Goal: Information Seeking & Learning: Learn about a topic

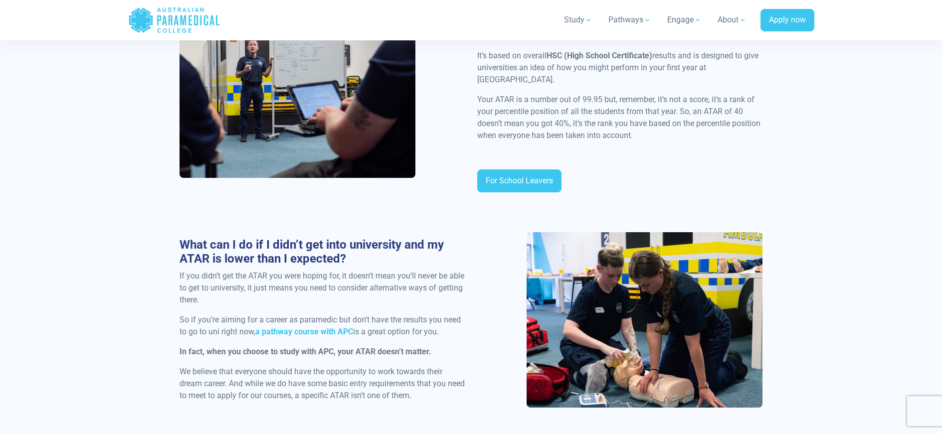
scroll to position [648, 0]
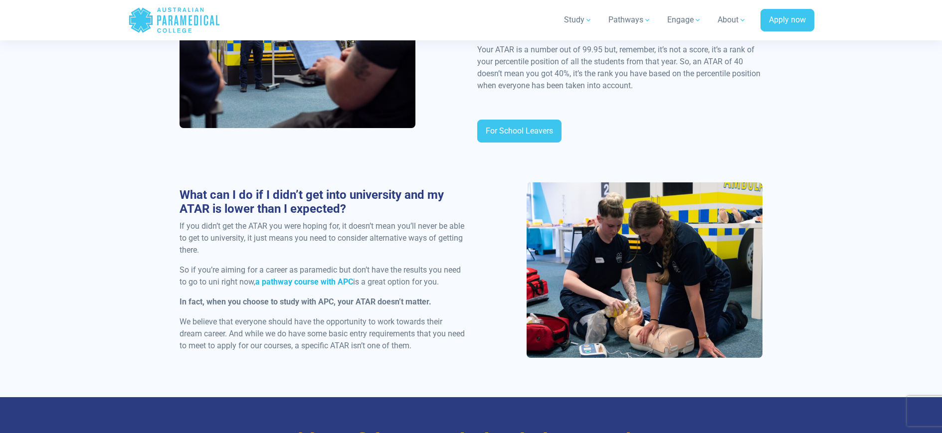
click at [300, 277] on strong "a pathway course with APC" at bounding box center [304, 281] width 98 height 9
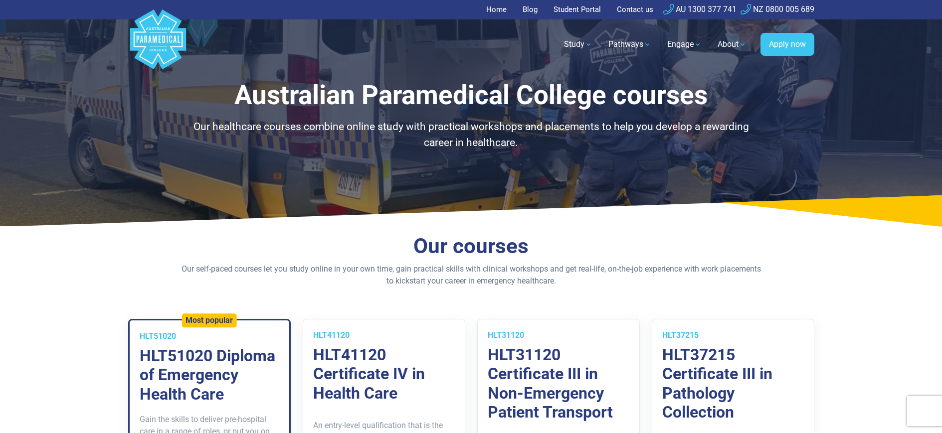
click at [499, 4] on link "Home" at bounding box center [499, 9] width 26 height 19
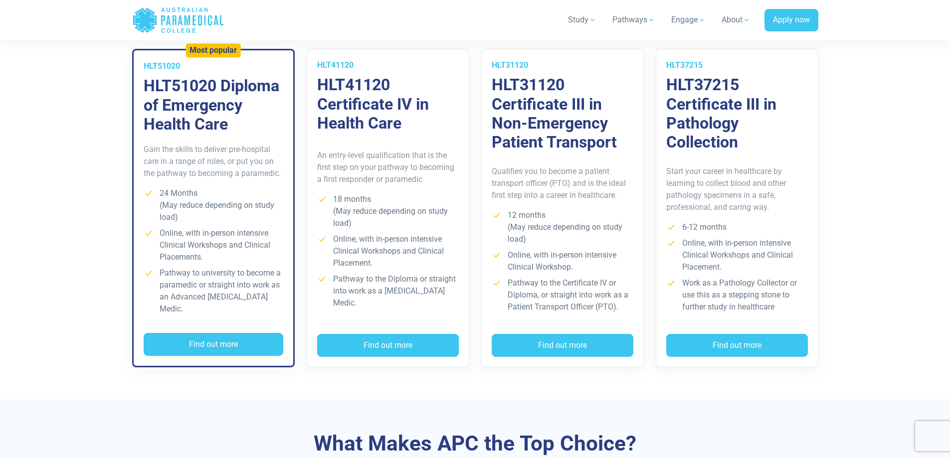
scroll to position [798, 0]
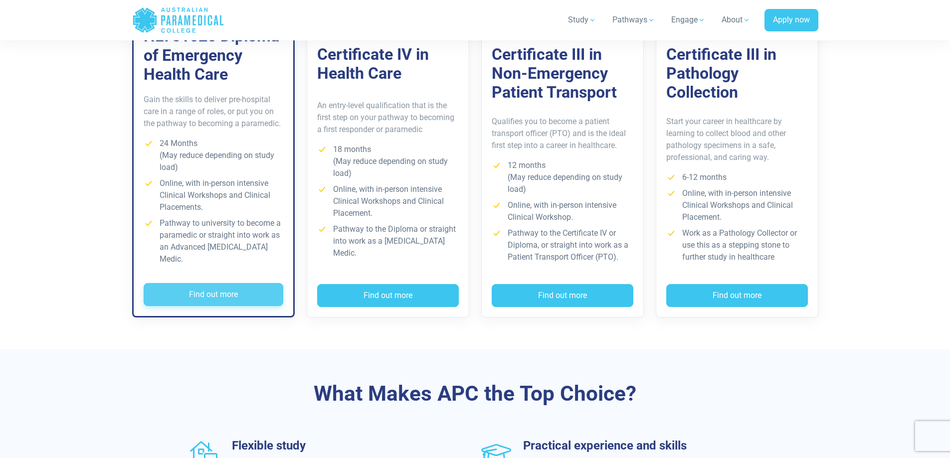
click at [233, 293] on button "Find out more" at bounding box center [214, 294] width 140 height 23
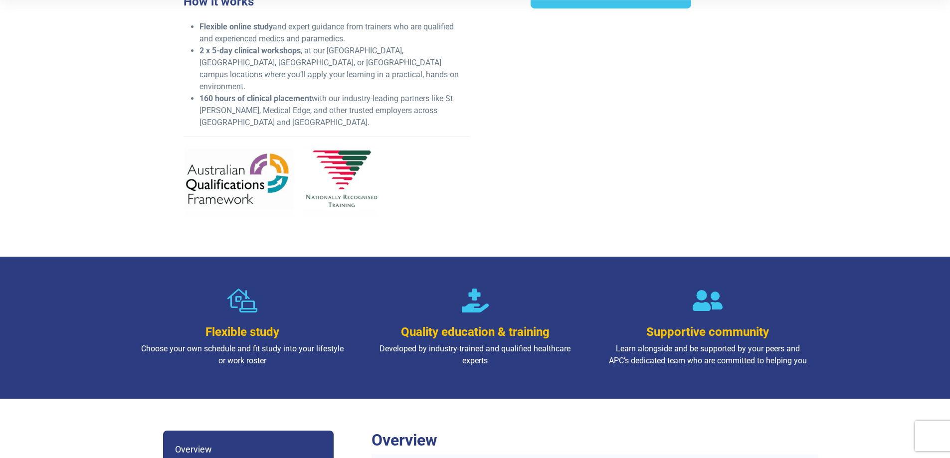
scroll to position [648, 0]
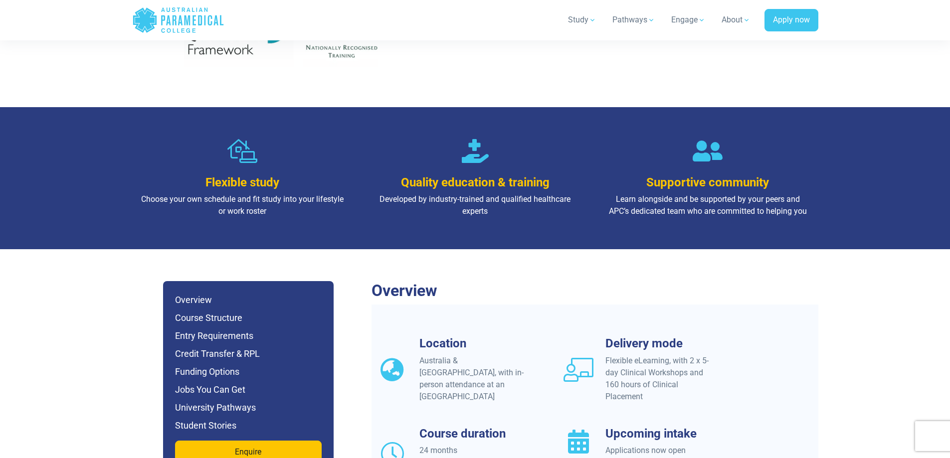
click at [248, 176] on h3 "Flexible study" at bounding box center [242, 183] width 205 height 14
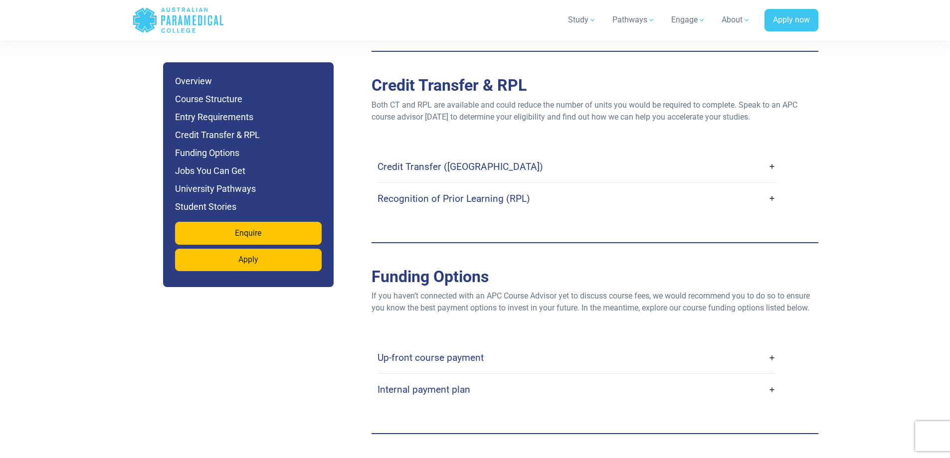
scroll to position [2943, 0]
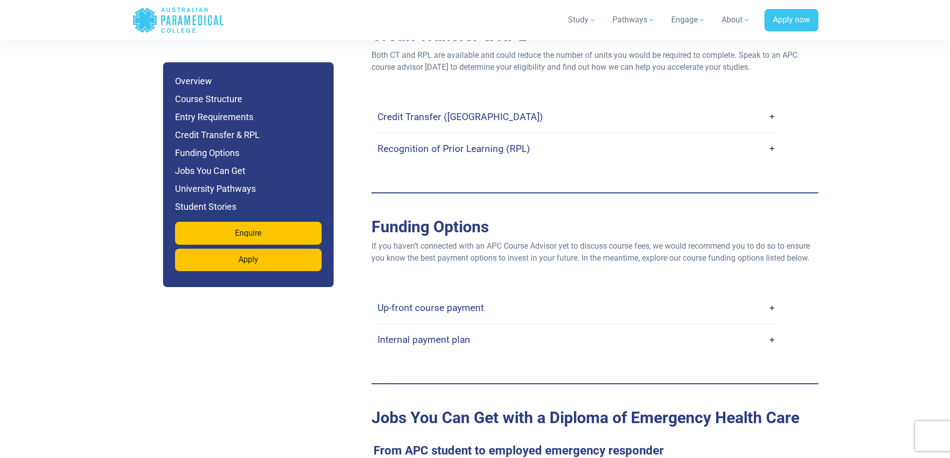
click at [438, 296] on link "Up-front course payment" at bounding box center [577, 307] width 399 height 23
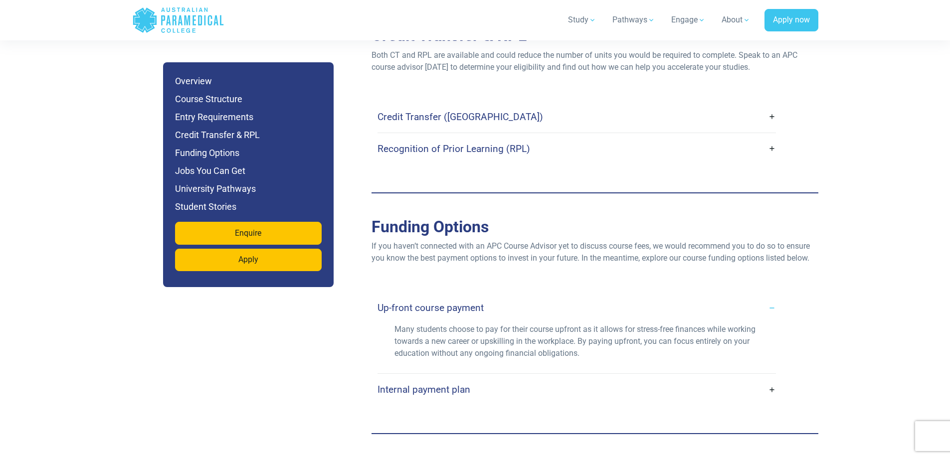
click at [400, 384] on h4 "Internal payment plan" at bounding box center [424, 389] width 93 height 11
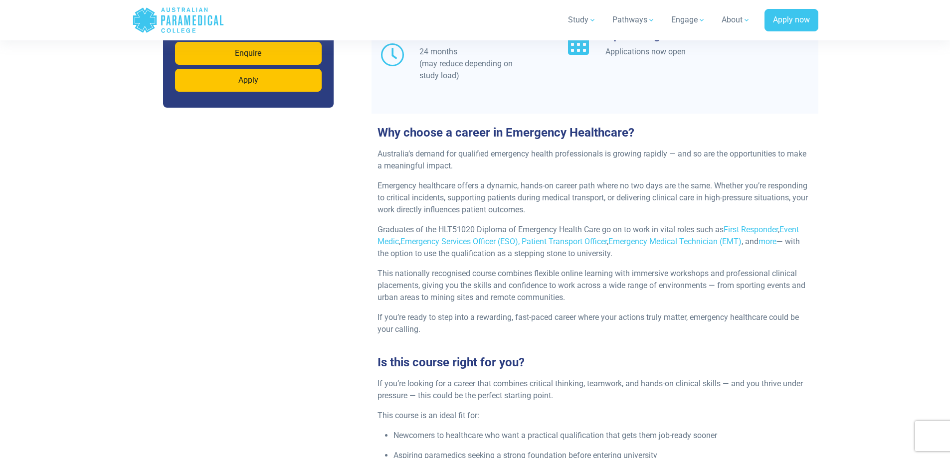
scroll to position [748, 0]
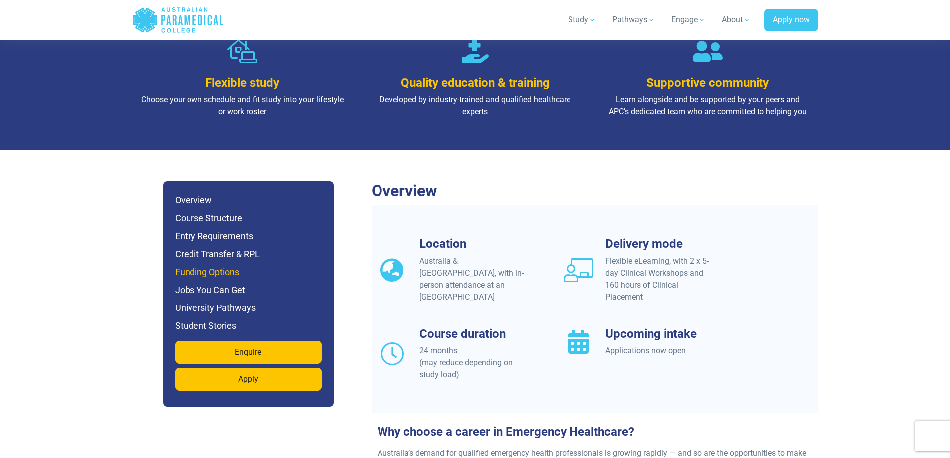
click at [220, 265] on h6 "Funding Options" at bounding box center [248, 272] width 147 height 14
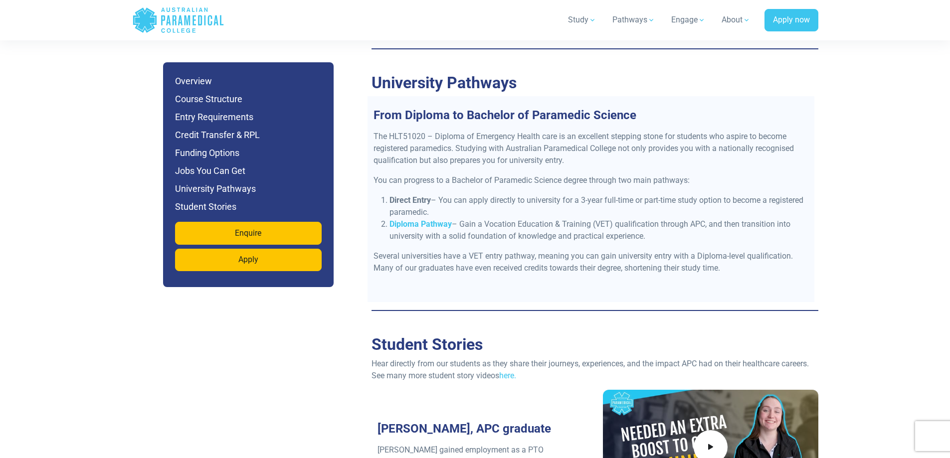
scroll to position [3873, 0]
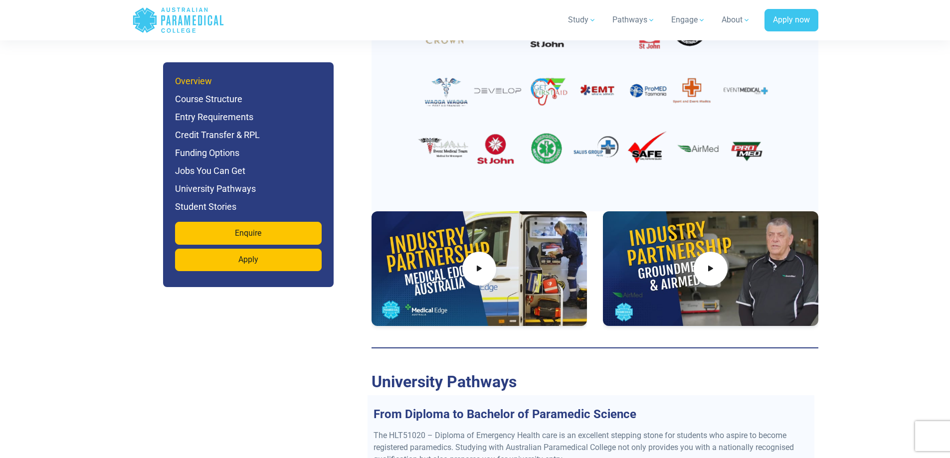
click at [208, 78] on h6 "Overview" at bounding box center [248, 81] width 147 height 14
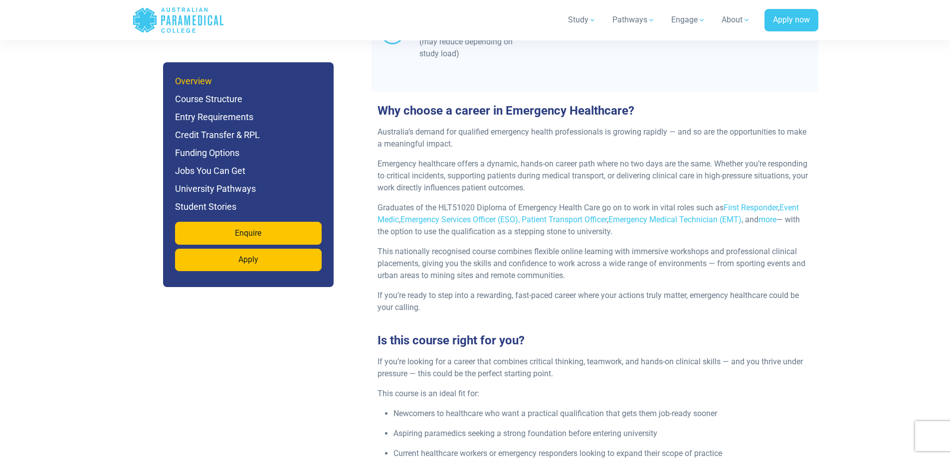
scroll to position [856, 0]
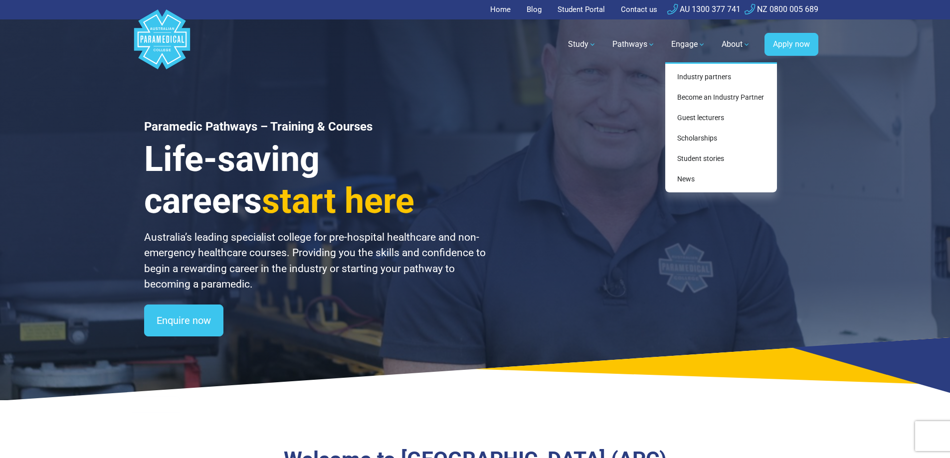
click at [684, 41] on link "Engage" at bounding box center [688, 44] width 46 height 28
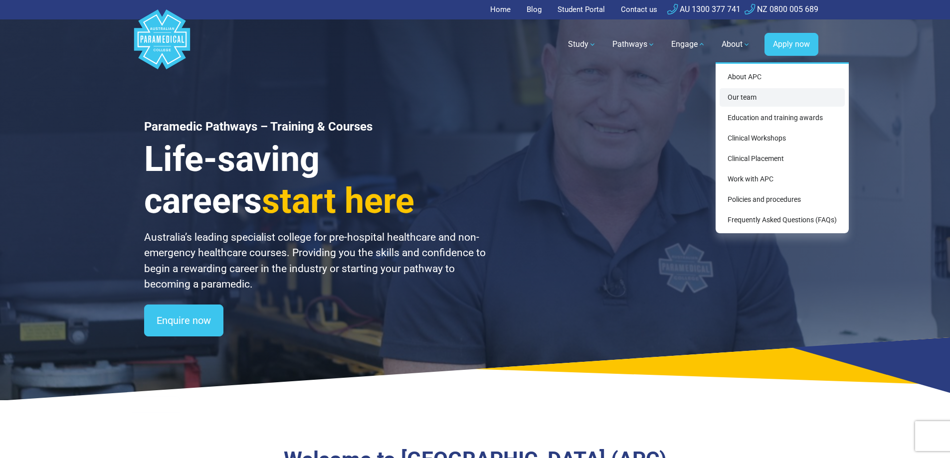
click at [742, 94] on link "Our team" at bounding box center [782, 97] width 125 height 18
